Goal: Task Accomplishment & Management: Use online tool/utility

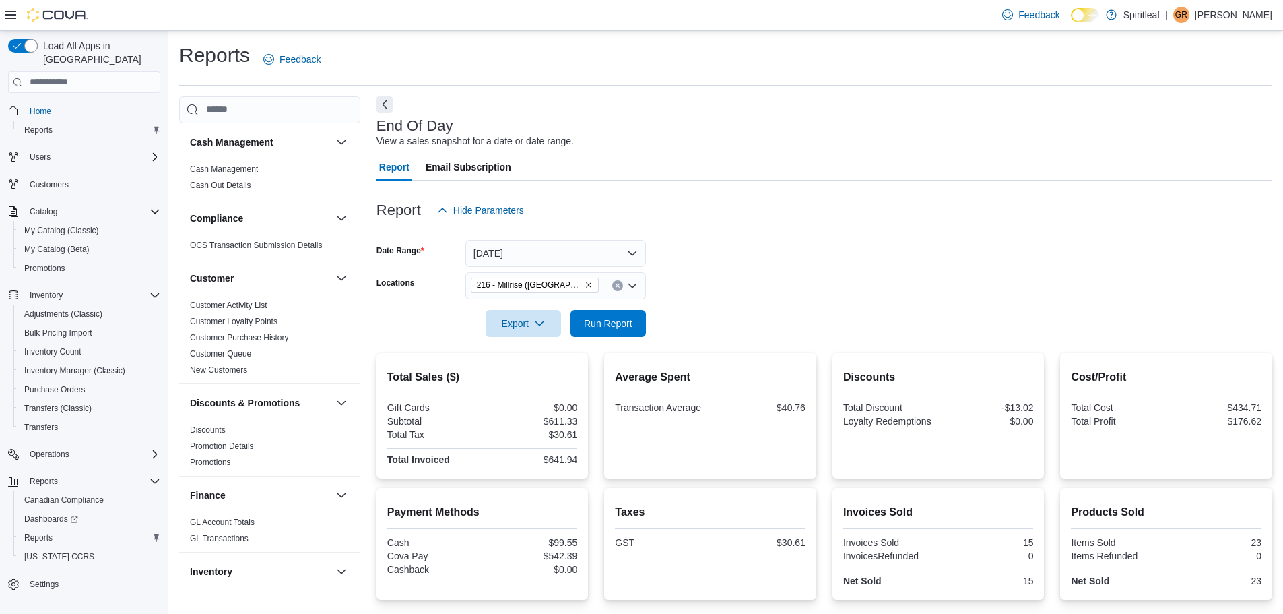
scroll to position [585, 0]
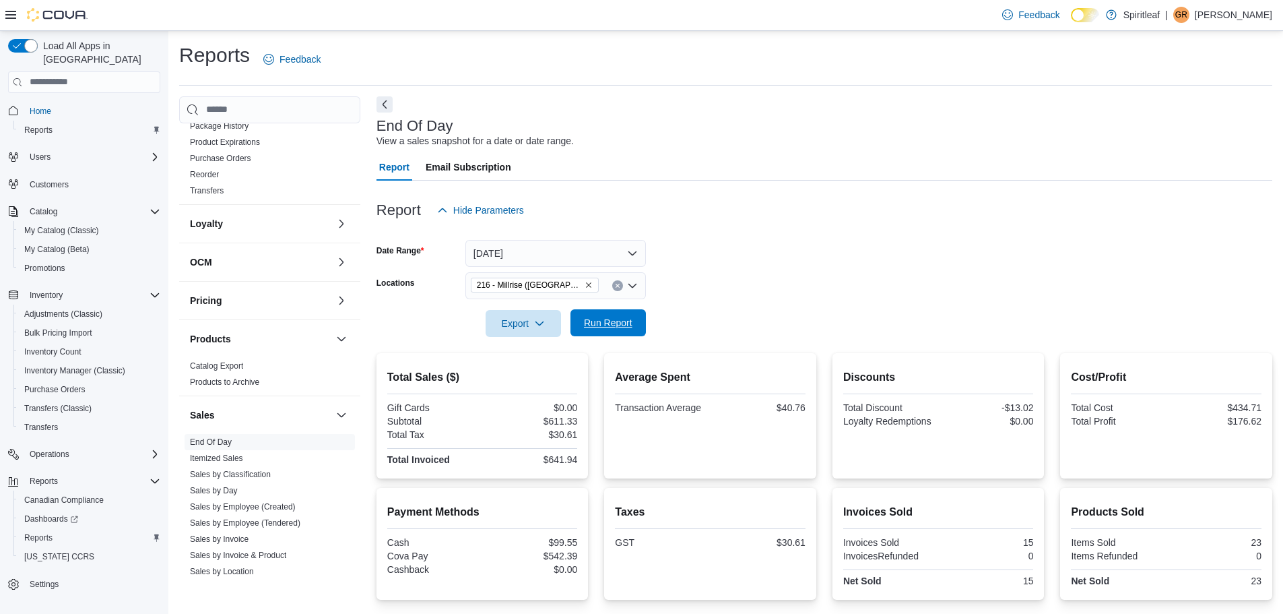
click at [591, 327] on span "Run Report" at bounding box center [608, 322] width 48 height 13
drag, startPoint x: 614, startPoint y: 320, endPoint x: 485, endPoint y: 121, distance: 236.7
click at [613, 318] on span "Run Report" at bounding box center [608, 323] width 48 height 13
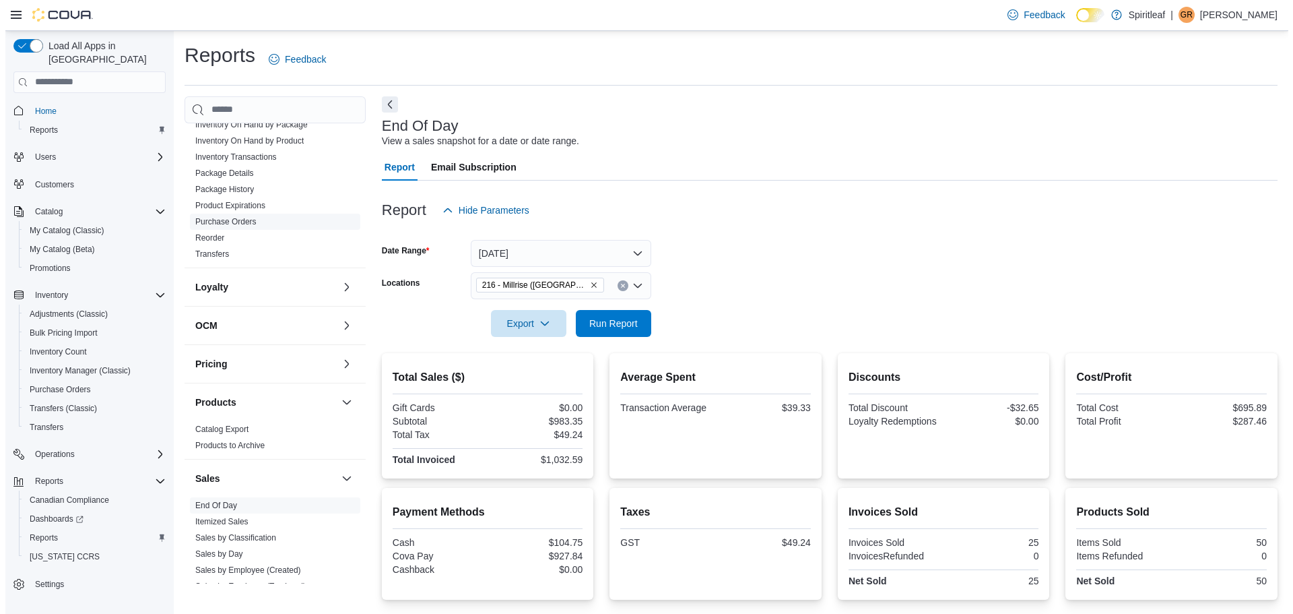
scroll to position [383, 0]
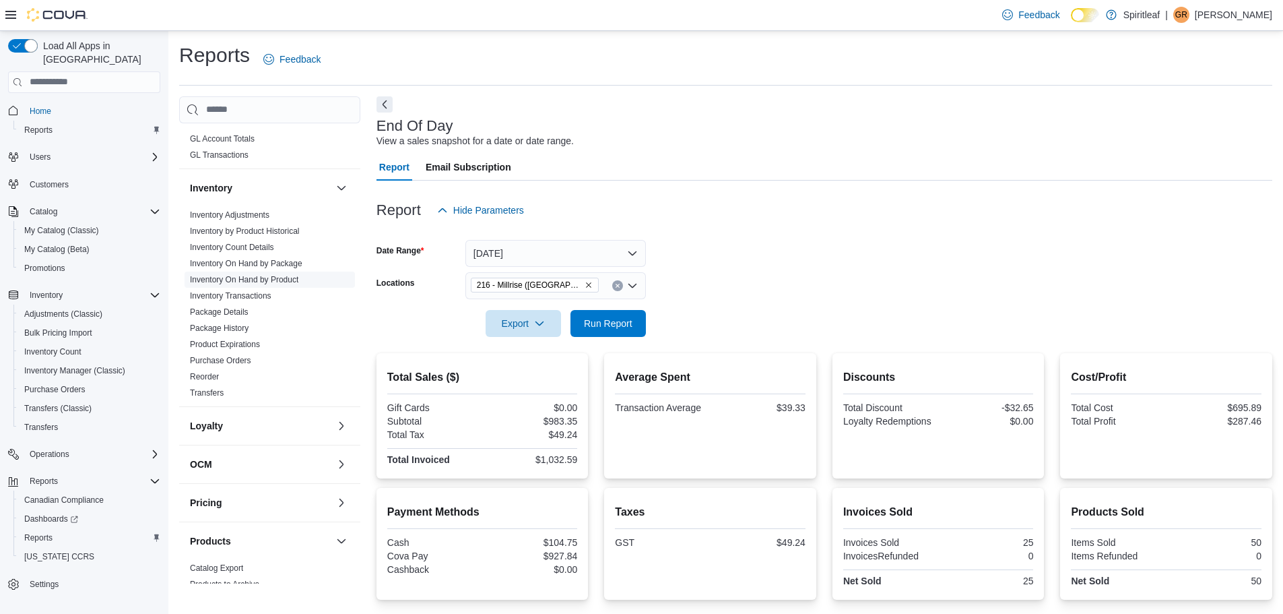
click at [261, 278] on link "Inventory On Hand by Product" at bounding box center [244, 279] width 108 height 9
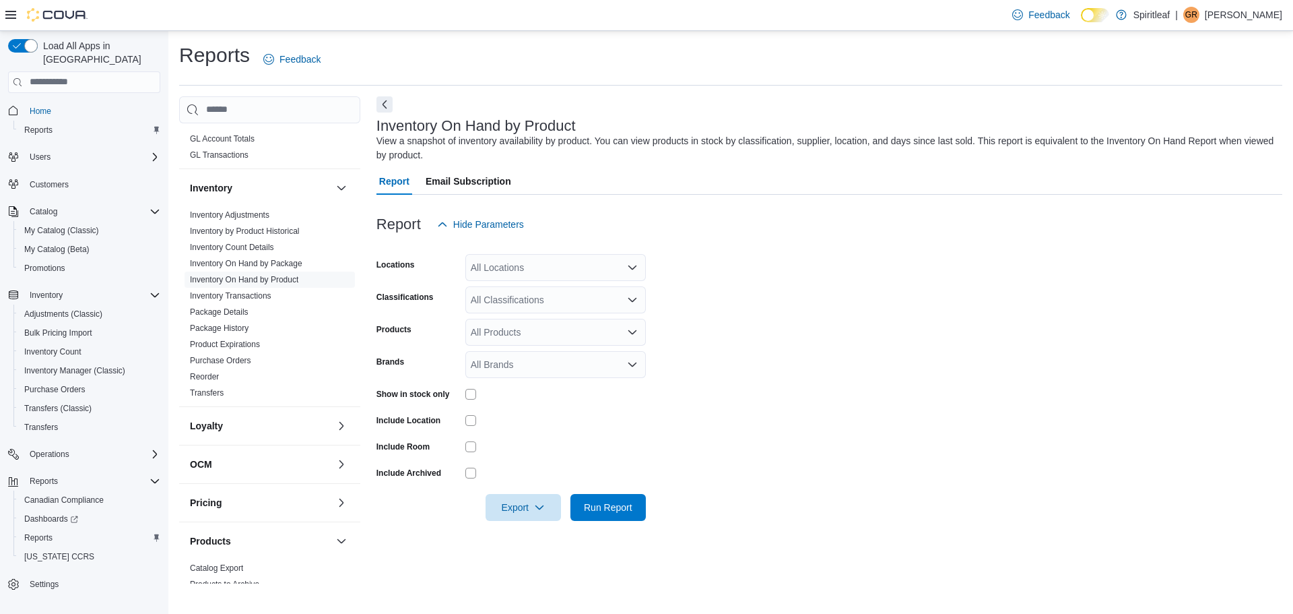
click at [505, 271] on div "All Locations" at bounding box center [555, 267] width 181 height 27
type input "***"
click at [523, 285] on span "216 - Millrise ([GEOGRAPHIC_DATA])" at bounding box center [595, 290] width 160 height 13
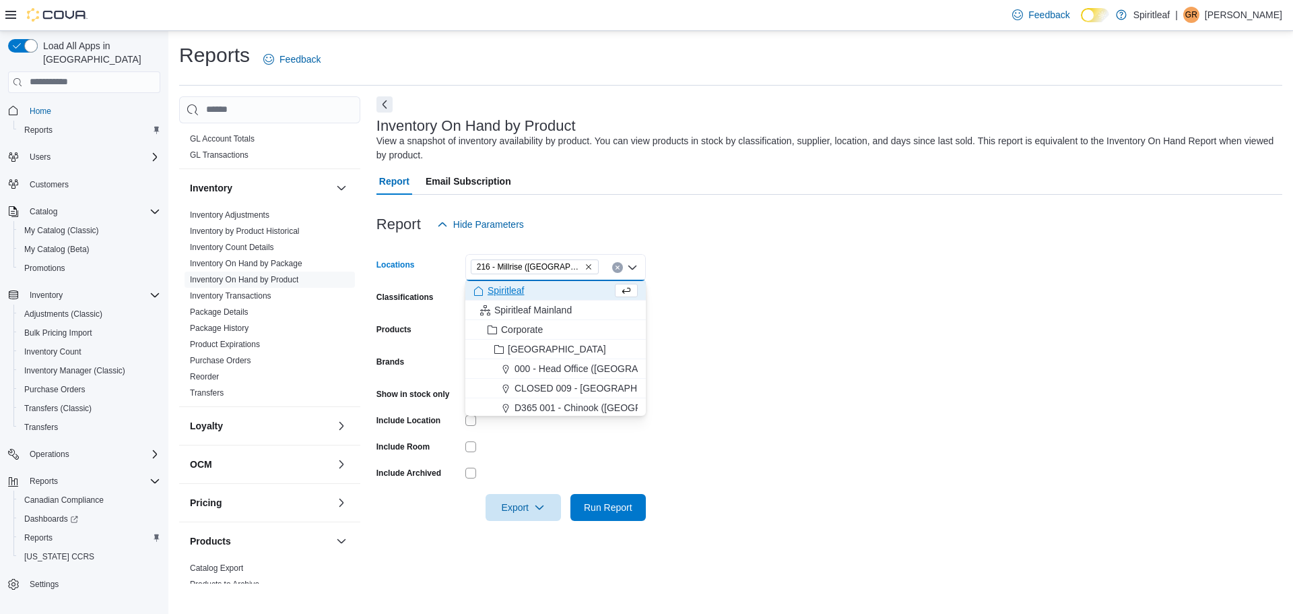
click at [784, 292] on form "Locations 216 - [GEOGRAPHIC_DATA] ([GEOGRAPHIC_DATA]) Combo box. Selected. 216 …" at bounding box center [830, 379] width 906 height 283
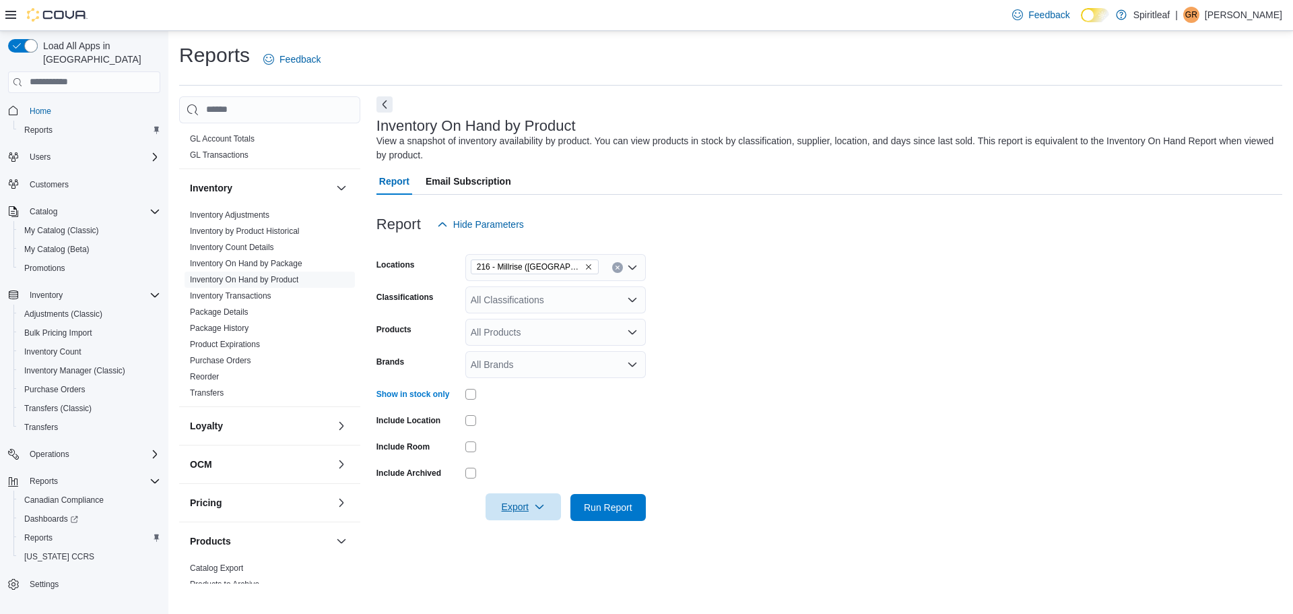
click at [531, 515] on span "Export" at bounding box center [523, 506] width 59 height 27
click at [533, 428] on span "Export to Excel" at bounding box center [525, 426] width 61 height 11
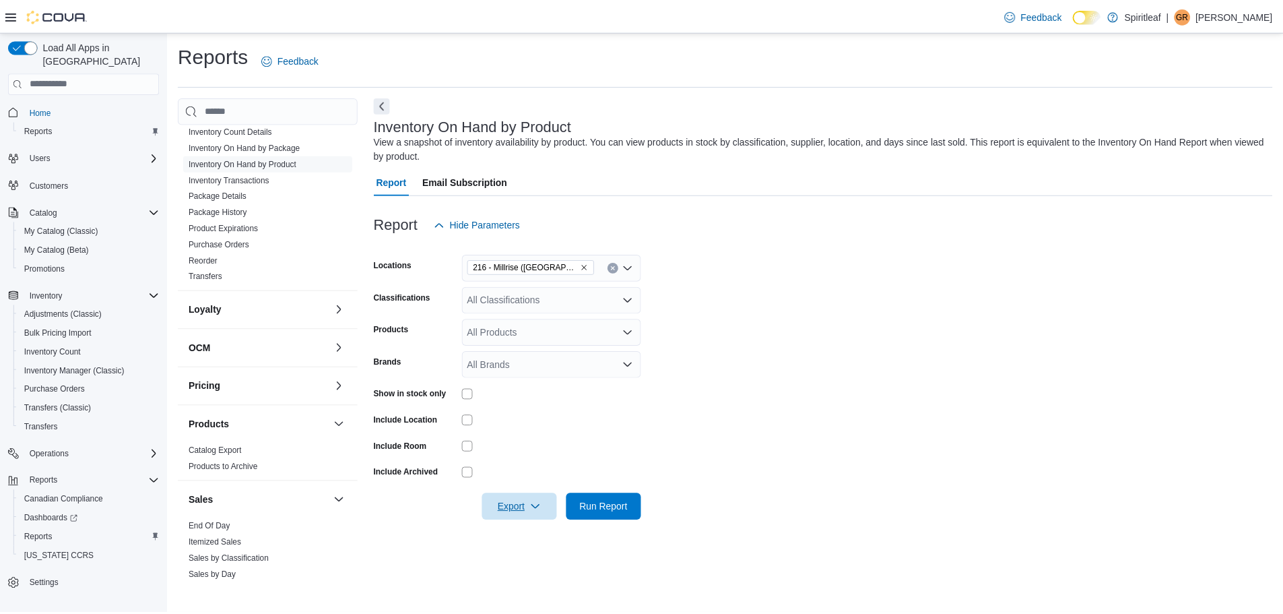
scroll to position [585, 0]
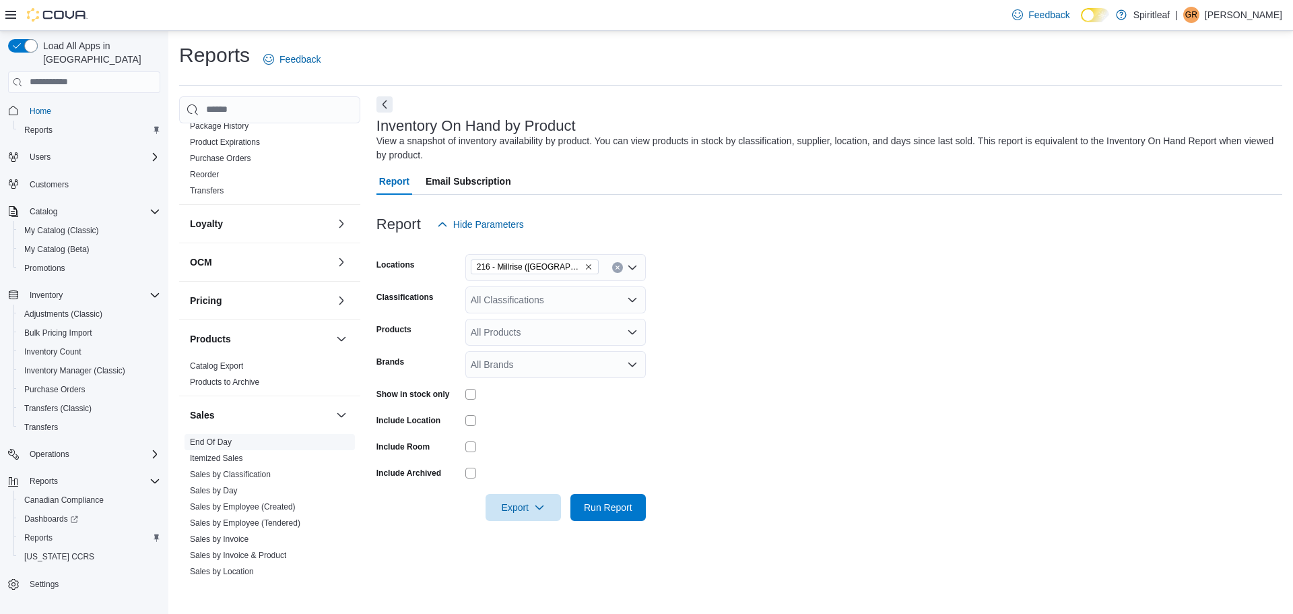
click at [226, 442] on link "End Of Day" at bounding box center [211, 441] width 42 height 9
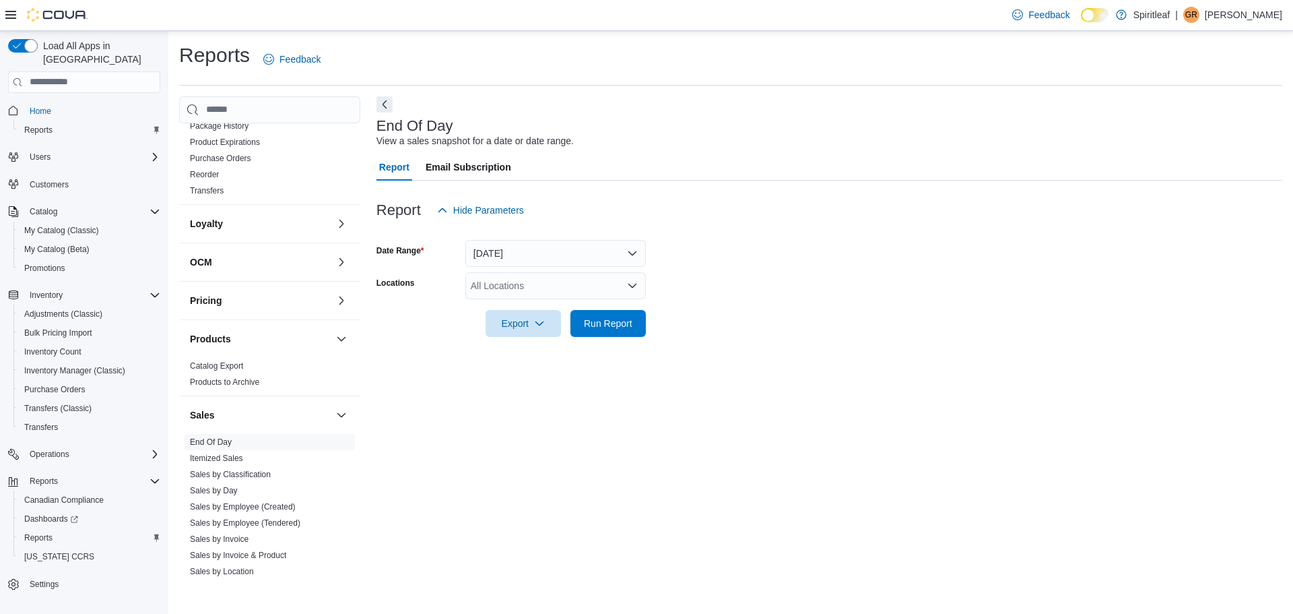
click at [523, 284] on div "All Locations" at bounding box center [555, 285] width 181 height 27
type input "***"
click at [579, 305] on span "216 - Millrise ([GEOGRAPHIC_DATA])" at bounding box center [595, 308] width 160 height 13
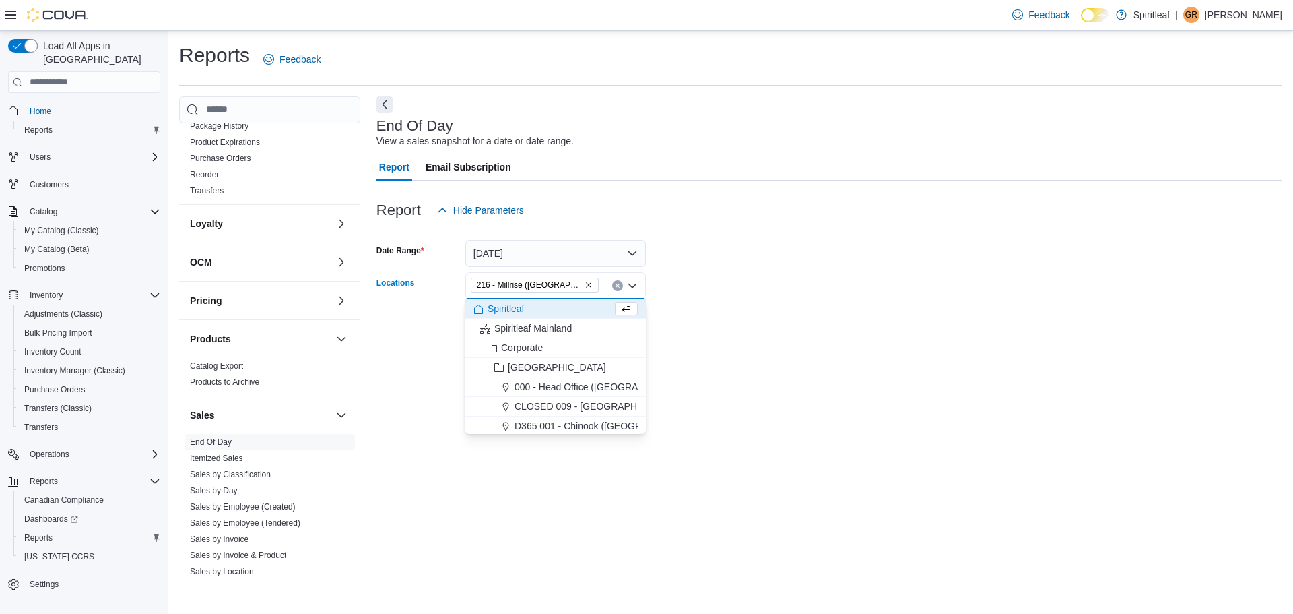
click at [754, 300] on div at bounding box center [830, 304] width 906 height 11
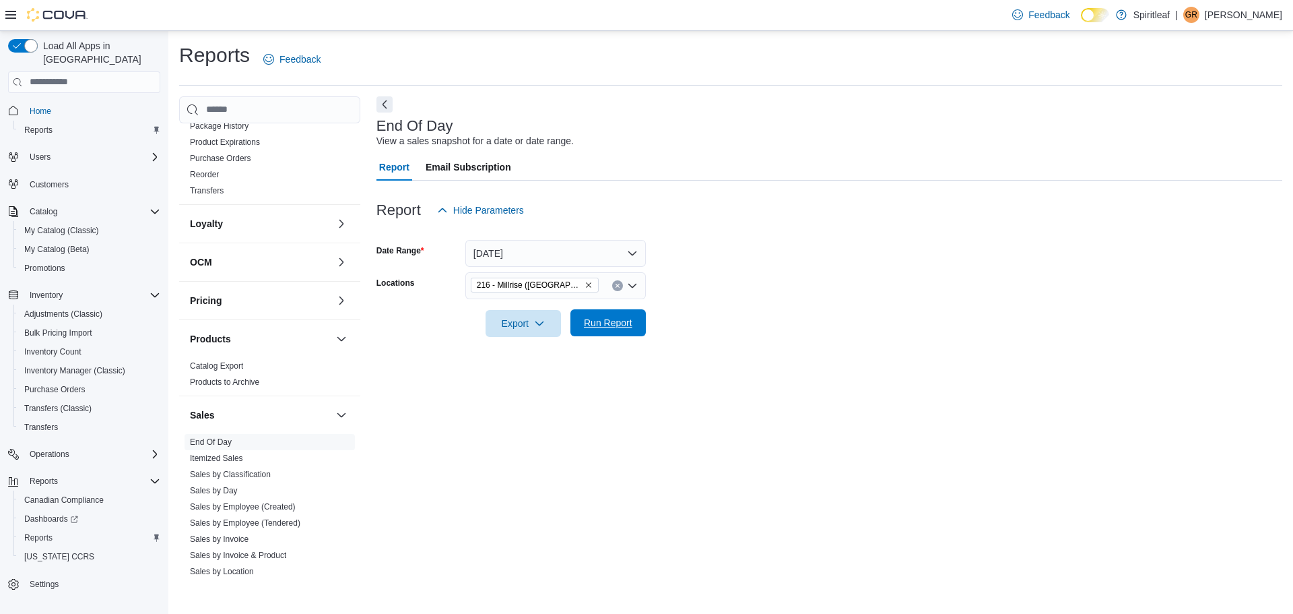
click at [574, 331] on button "Run Report" at bounding box center [608, 322] width 75 height 27
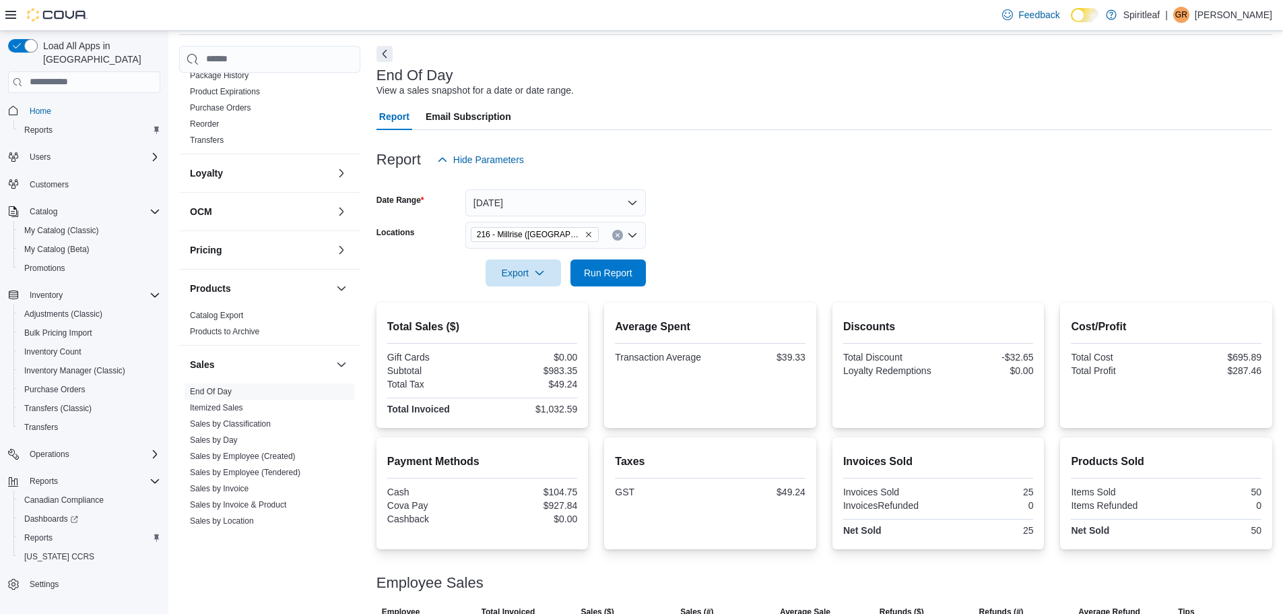
scroll to position [98, 0]
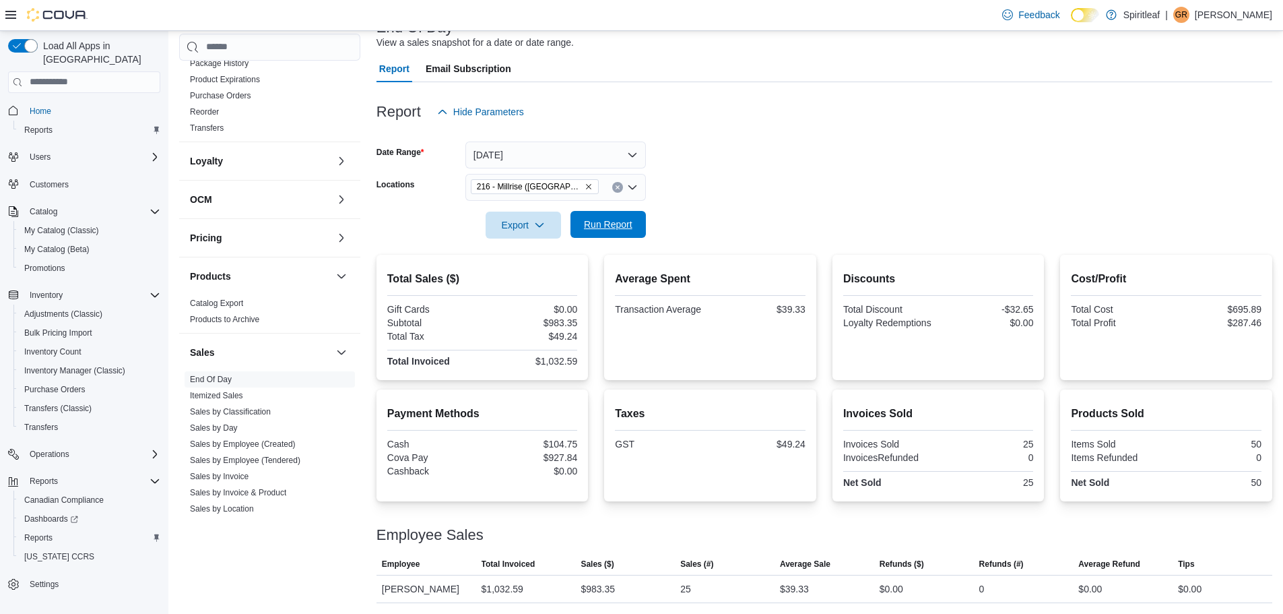
click at [627, 229] on span "Run Report" at bounding box center [608, 224] width 48 height 13
click at [635, 223] on span "Run Report" at bounding box center [608, 224] width 59 height 27
click at [624, 230] on span "Run Report" at bounding box center [608, 224] width 48 height 13
click at [605, 219] on span "Run Report" at bounding box center [608, 224] width 48 height 13
click at [622, 212] on div "Export Run Report" at bounding box center [511, 225] width 269 height 27
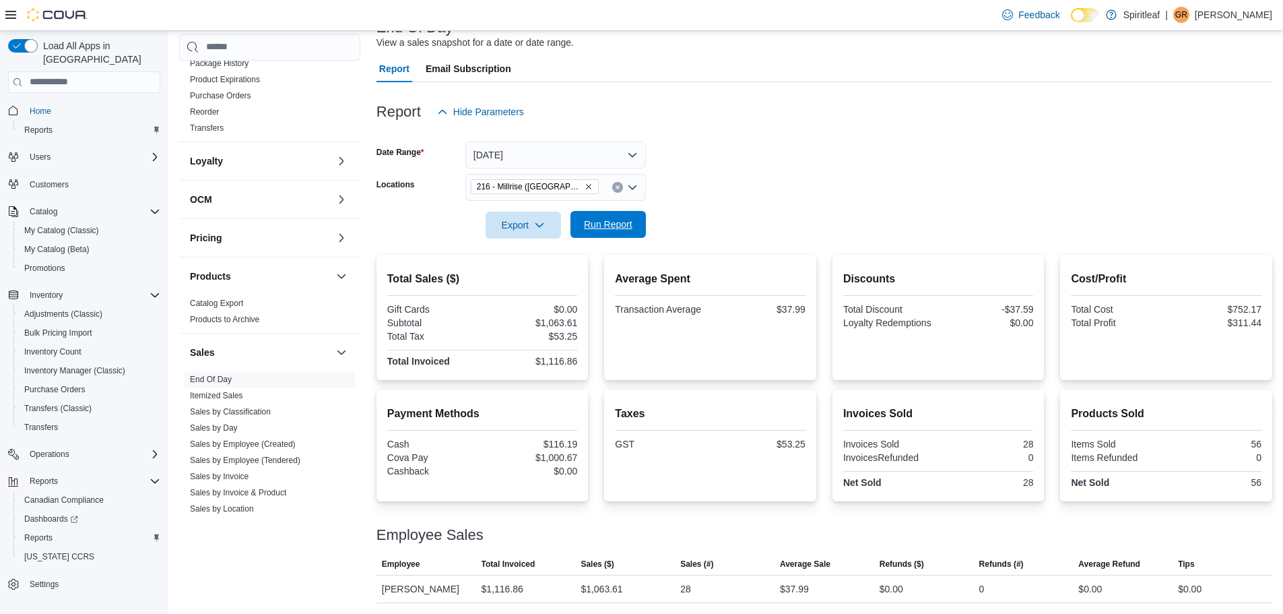
click at [615, 228] on span "Run Report" at bounding box center [608, 224] width 48 height 13
click at [643, 221] on button "Run Report" at bounding box center [608, 224] width 75 height 27
